Goal: Information Seeking & Learning: Find specific fact

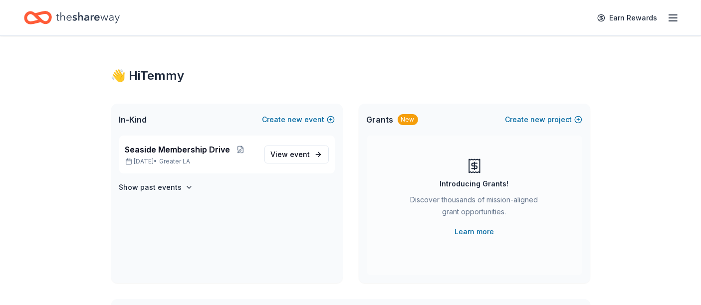
click at [673, 15] on line "button" at bounding box center [673, 15] width 8 height 0
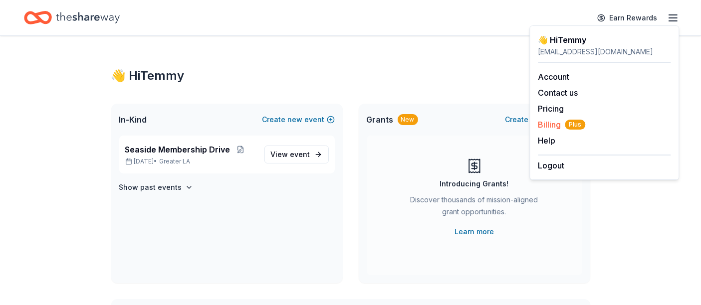
click at [551, 124] on span "Billing Plus" at bounding box center [561, 125] width 47 height 12
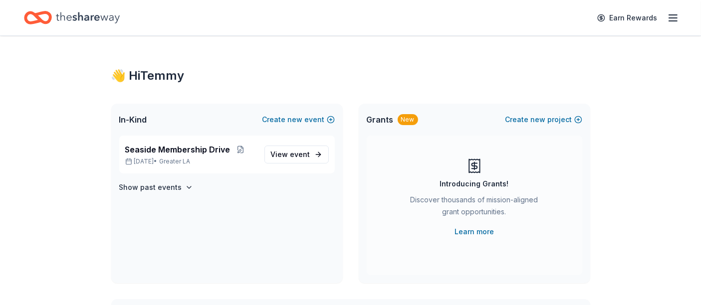
click at [673, 16] on icon "button" at bounding box center [673, 18] width 12 height 12
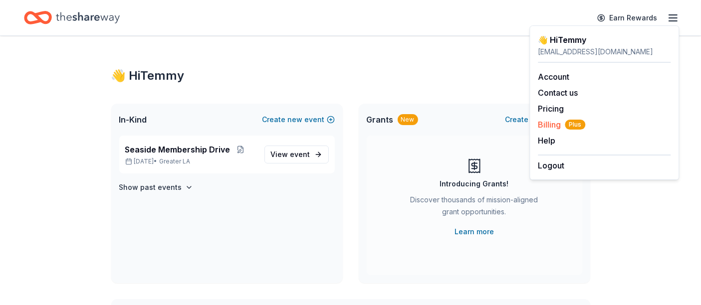
click at [548, 122] on span "Billing Plus" at bounding box center [561, 125] width 47 height 12
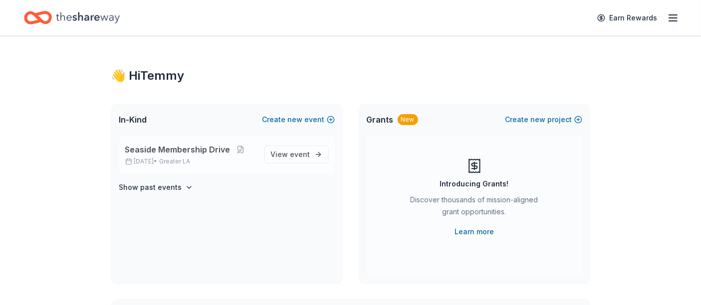
click at [192, 152] on span "Seaside Membership Drive" at bounding box center [177, 150] width 105 height 12
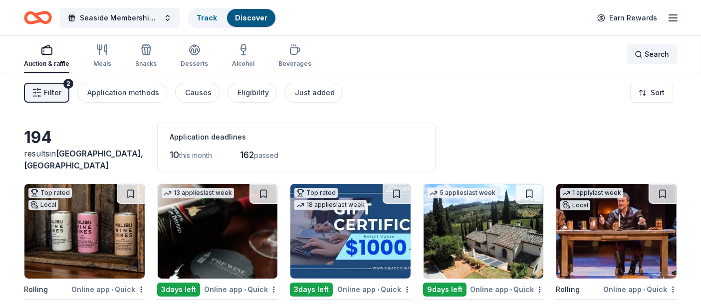
click at [642, 52] on div "Search" at bounding box center [651, 54] width 34 height 12
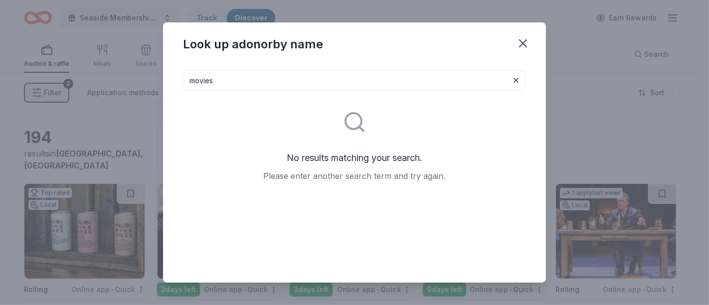
drag, startPoint x: 226, startPoint y: 73, endPoint x: 55, endPoint y: 60, distance: 171.5
click at [55, 60] on div "Look up a donor by name movies No results matching your search. Please enter an…" at bounding box center [354, 152] width 709 height 305
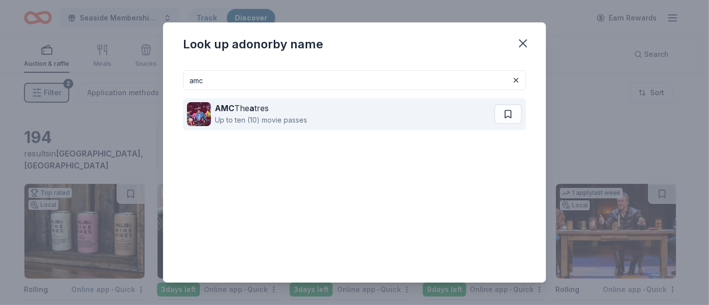
click at [266, 115] on div "Up to ten (10) movie passes" at bounding box center [261, 120] width 92 height 12
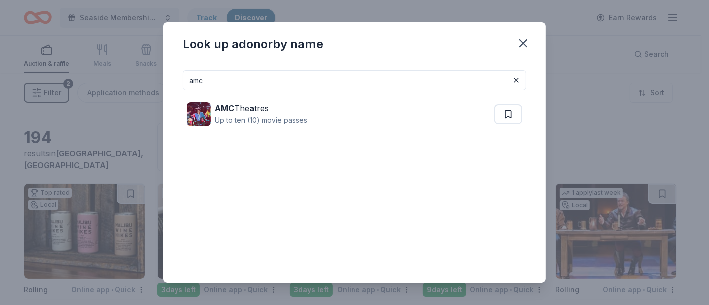
drag, startPoint x: 275, startPoint y: 84, endPoint x: 58, endPoint y: 66, distance: 217.7
click at [58, 66] on div "Look up a donor by name amc AMC The a tres Up to ten (10) movie passes" at bounding box center [354, 152] width 709 height 305
type input "regal"
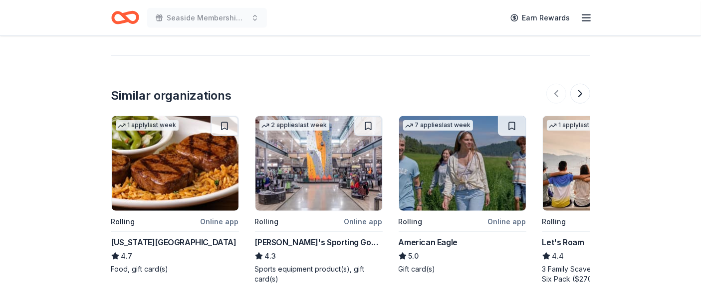
scroll to position [997, 0]
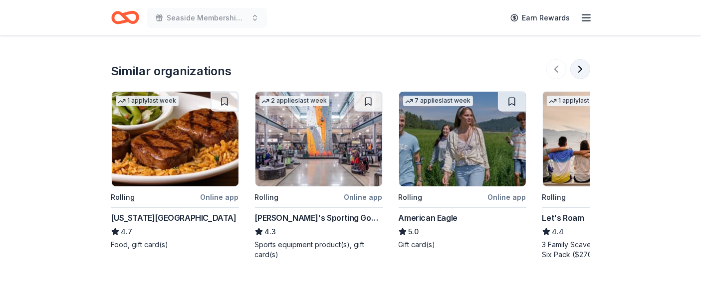
click at [578, 59] on button at bounding box center [580, 69] width 20 height 20
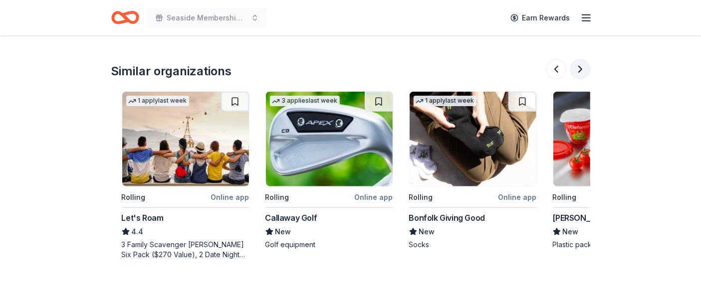
scroll to position [0, 430]
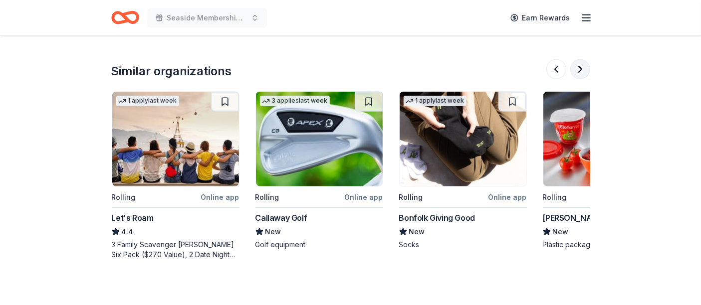
click at [581, 59] on button at bounding box center [580, 69] width 20 height 20
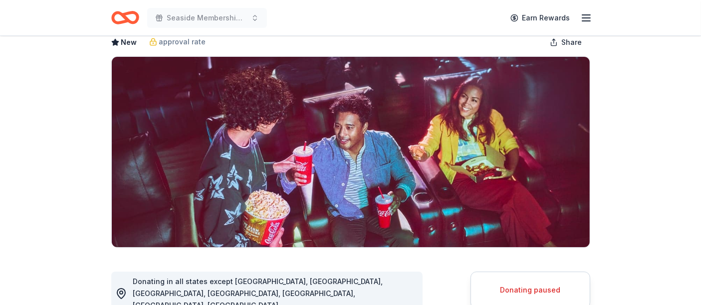
scroll to position [0, 0]
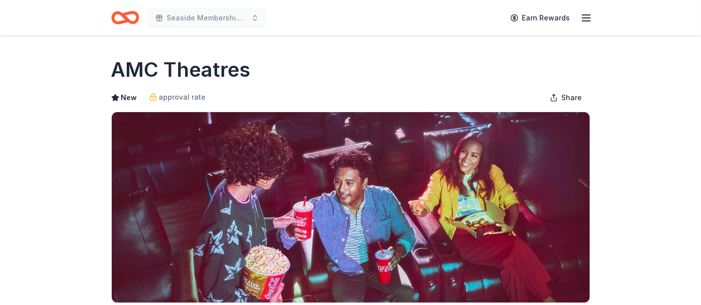
click at [122, 18] on icon "Home" at bounding box center [125, 17] width 28 height 23
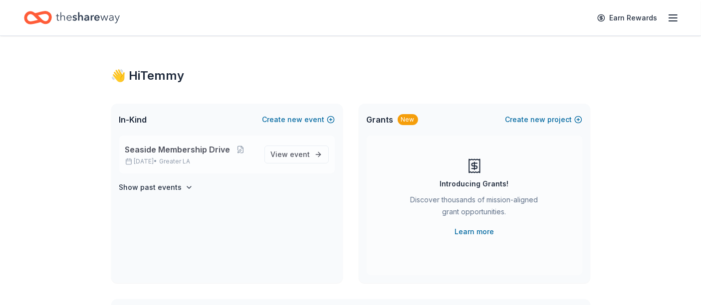
click at [193, 153] on span "Seaside Membership Drive" at bounding box center [177, 150] width 105 height 12
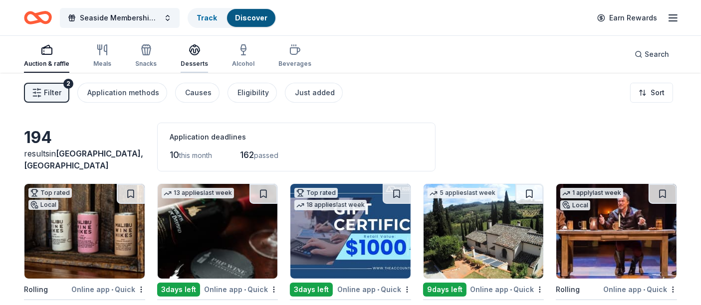
click at [190, 51] on icon "button" at bounding box center [195, 50] width 12 height 12
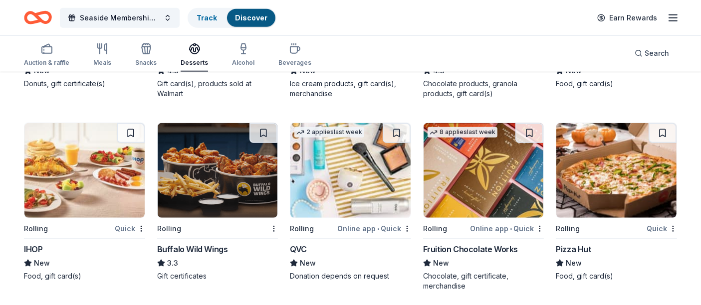
scroll to position [835, 0]
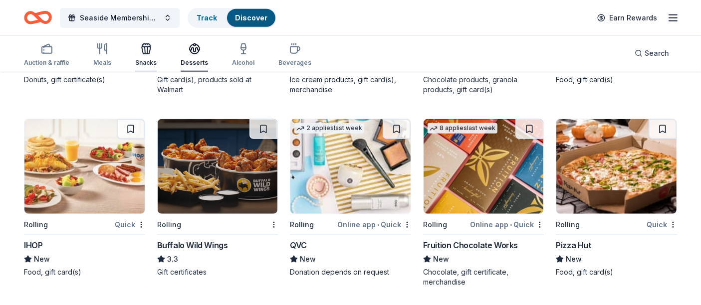
click at [143, 60] on div "Snacks" at bounding box center [145, 63] width 21 height 8
